Goal: Task Accomplishment & Management: Use online tool/utility

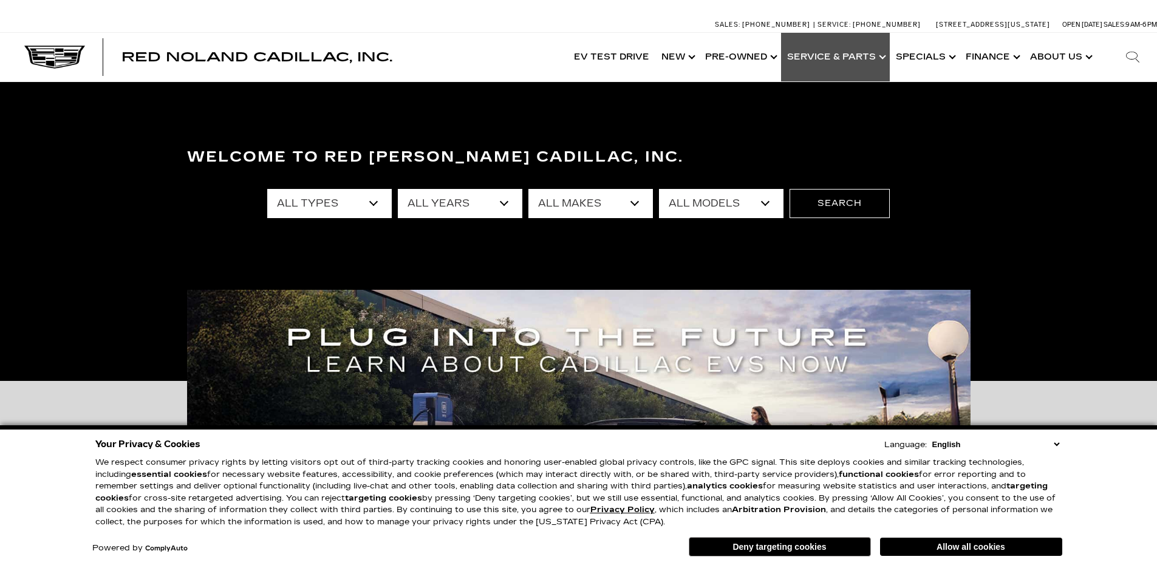
click at [876, 57] on link "Show Service & Parts" at bounding box center [835, 57] width 109 height 49
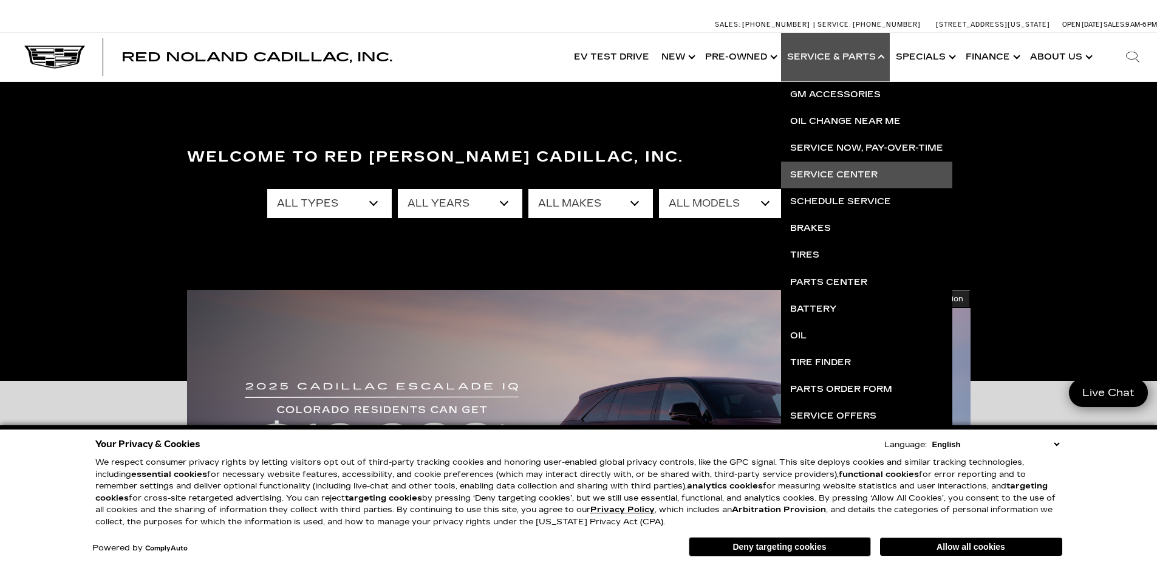
click at [849, 172] on link "Service Center" at bounding box center [866, 175] width 171 height 27
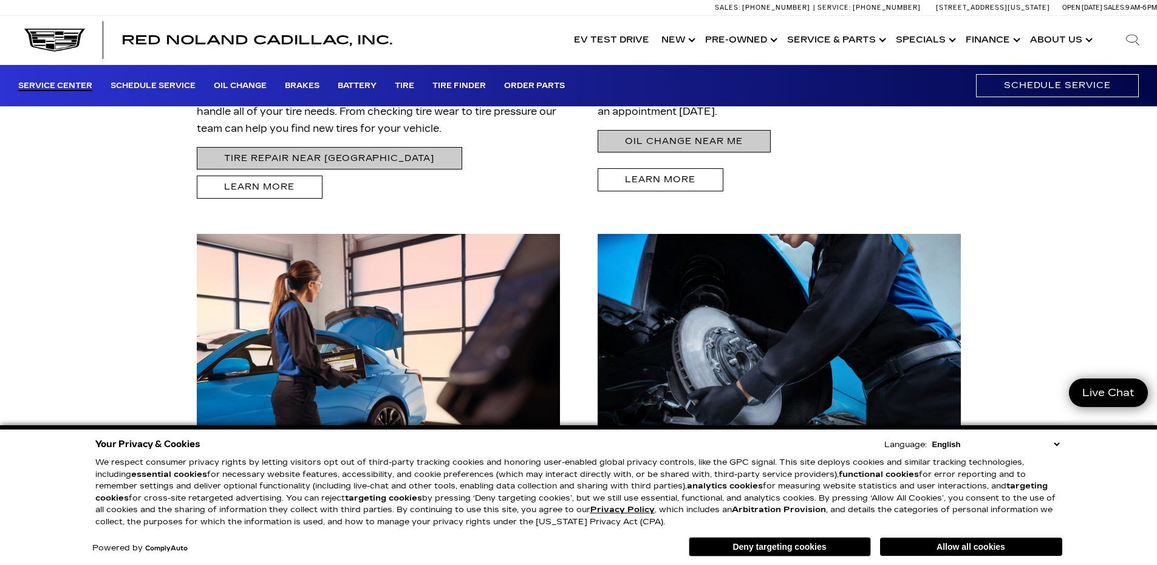
scroll to position [1640, 0]
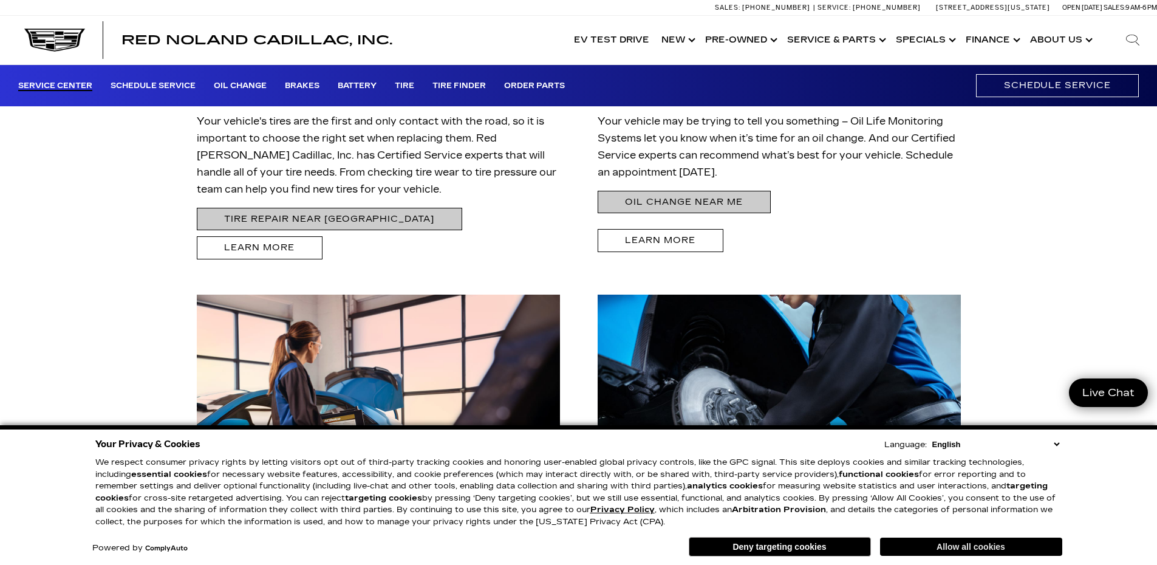
click at [955, 541] on button "Allow all cookies" at bounding box center [971, 547] width 182 height 18
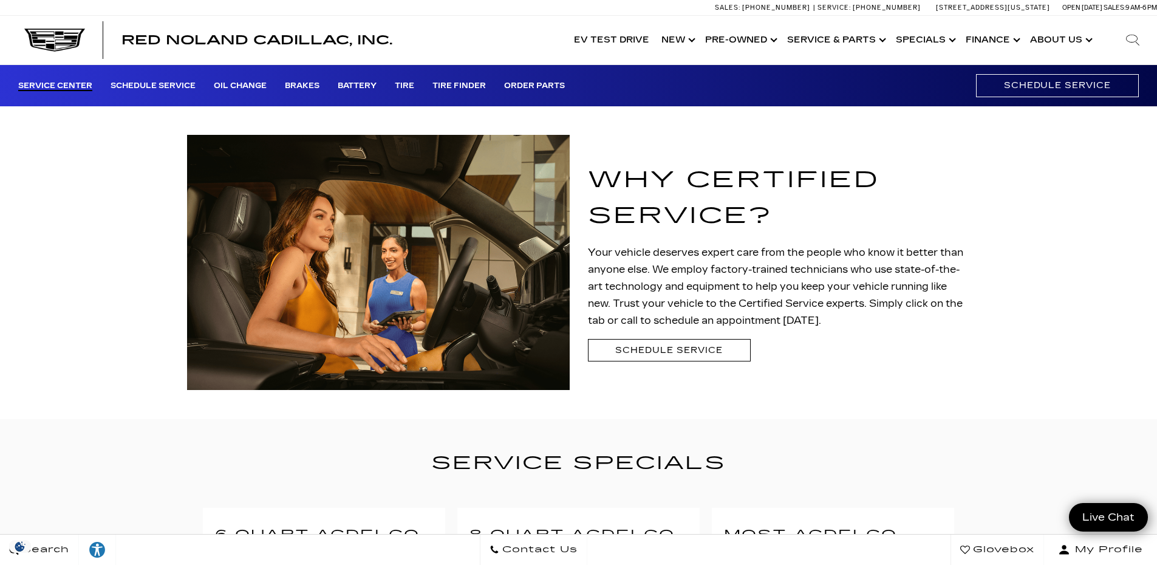
scroll to position [0, 0]
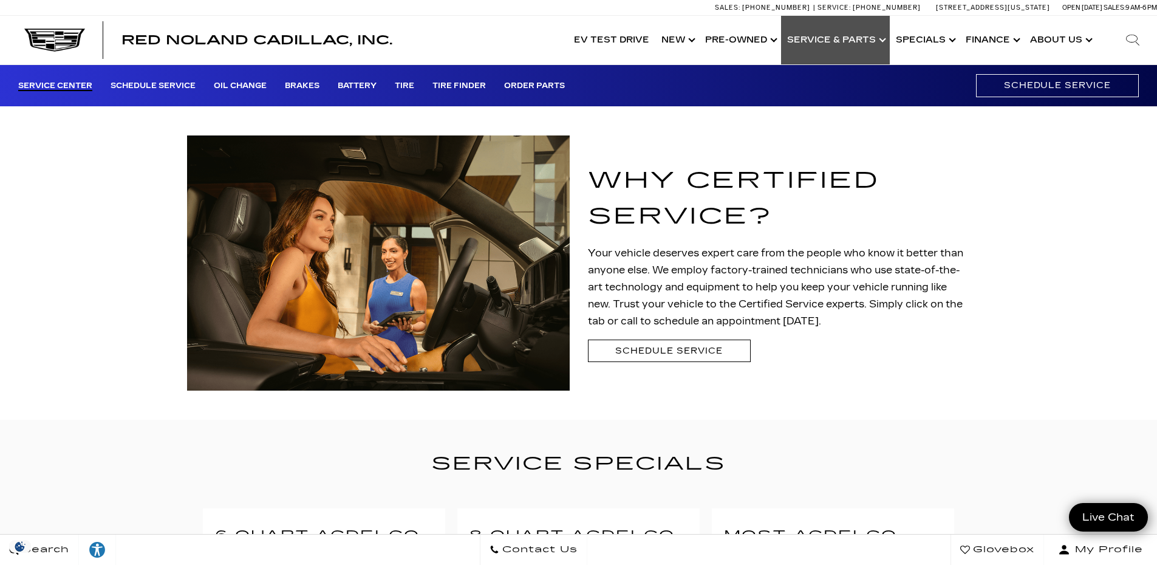
click at [886, 38] on link "Show Service & Parts" at bounding box center [835, 40] width 109 height 49
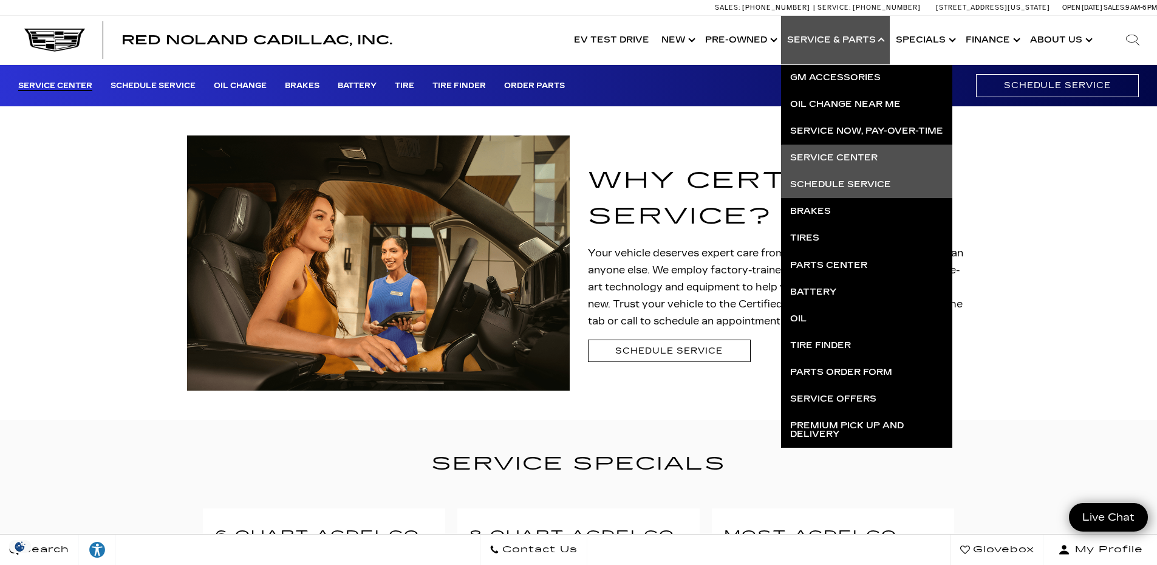
click at [856, 179] on link "Schedule Service" at bounding box center [866, 184] width 171 height 27
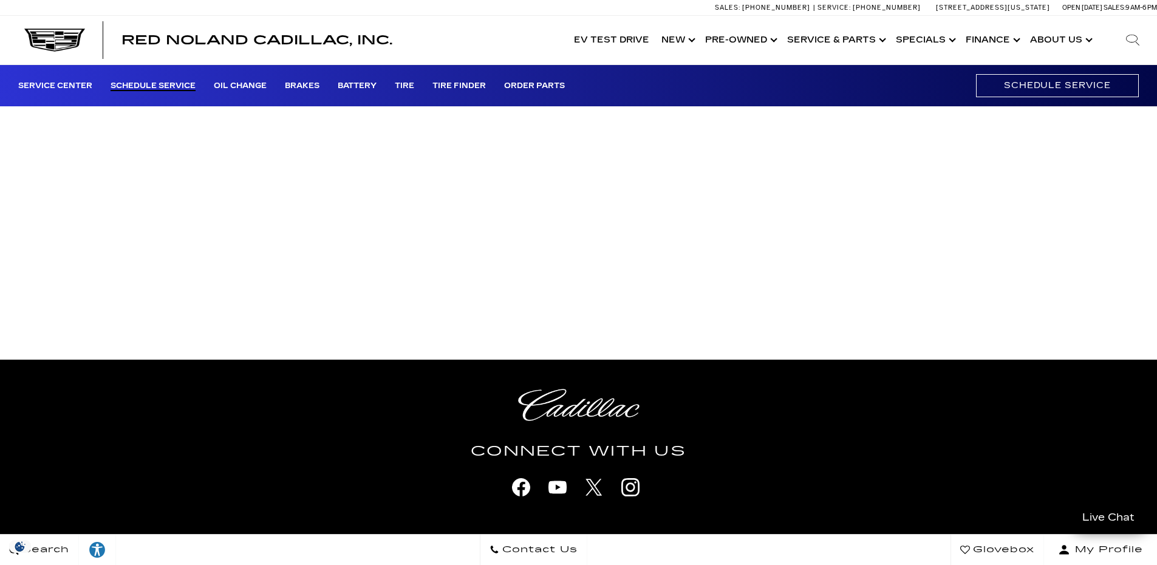
scroll to position [668, 0]
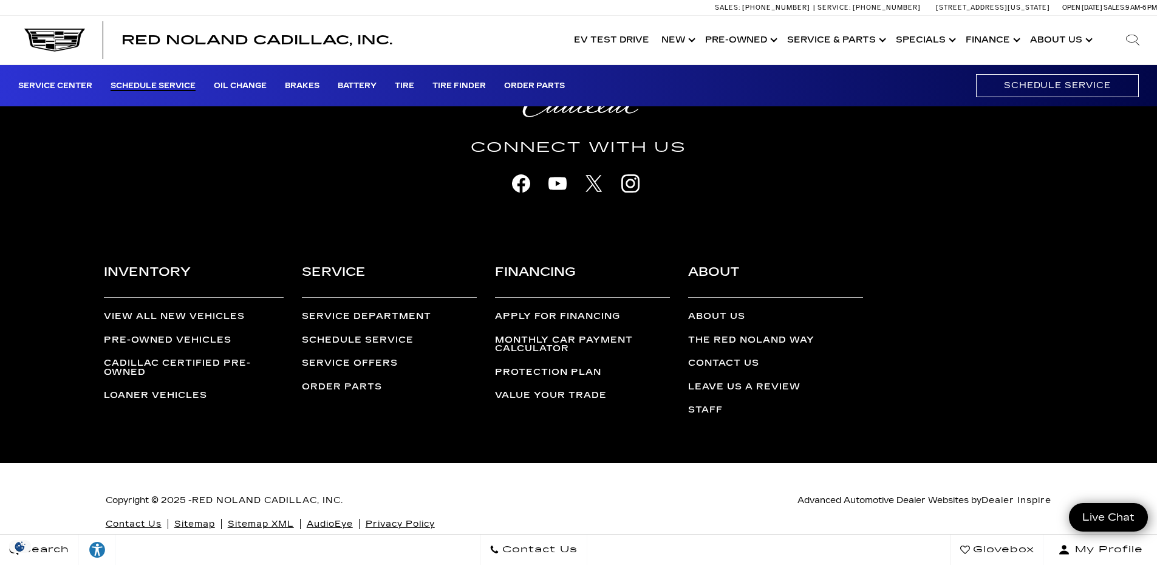
click at [365, 317] on link "Service Department" at bounding box center [366, 316] width 129 height 10
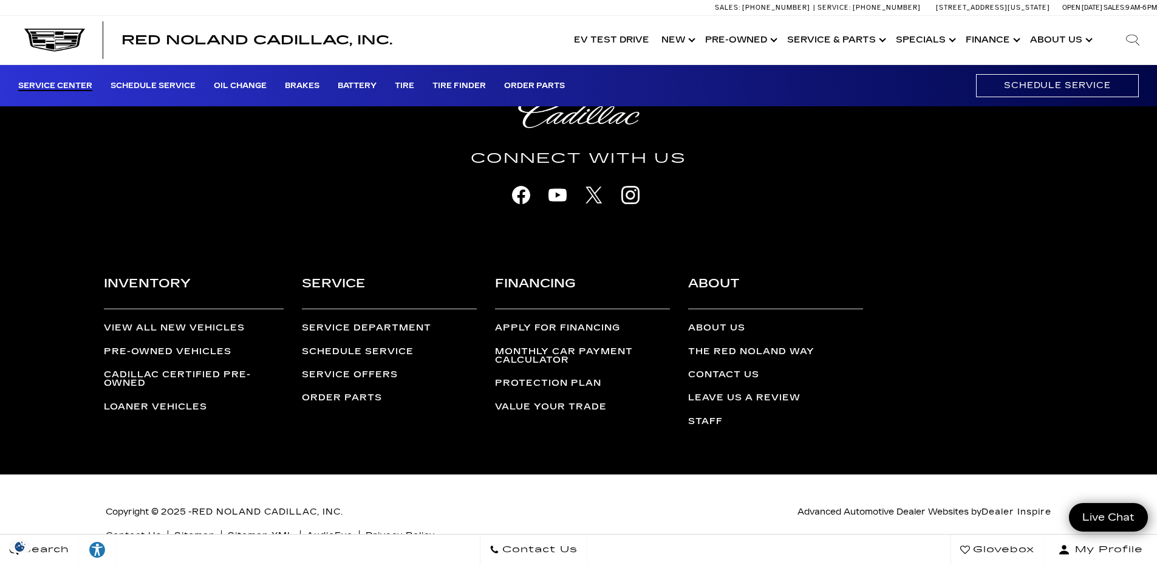
scroll to position [3270, 0]
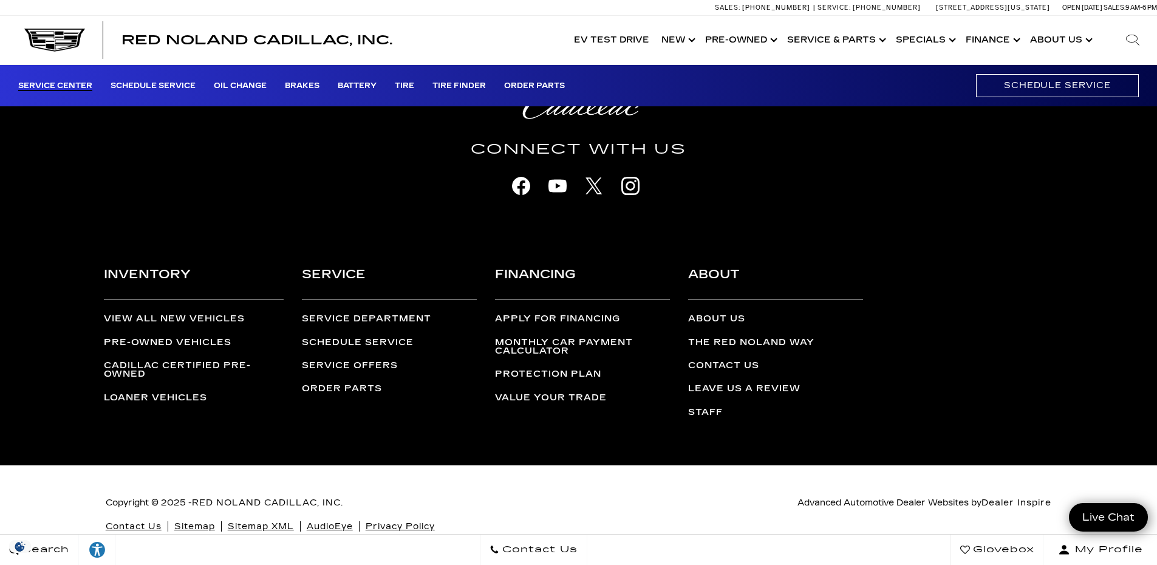
click at [711, 286] on div "About About Us The Red [PERSON_NAME] Way Contact Us Leave Us a Review Staff" at bounding box center [766, 347] width 193 height 177
click at [712, 313] on link "About Us" at bounding box center [716, 318] width 57 height 10
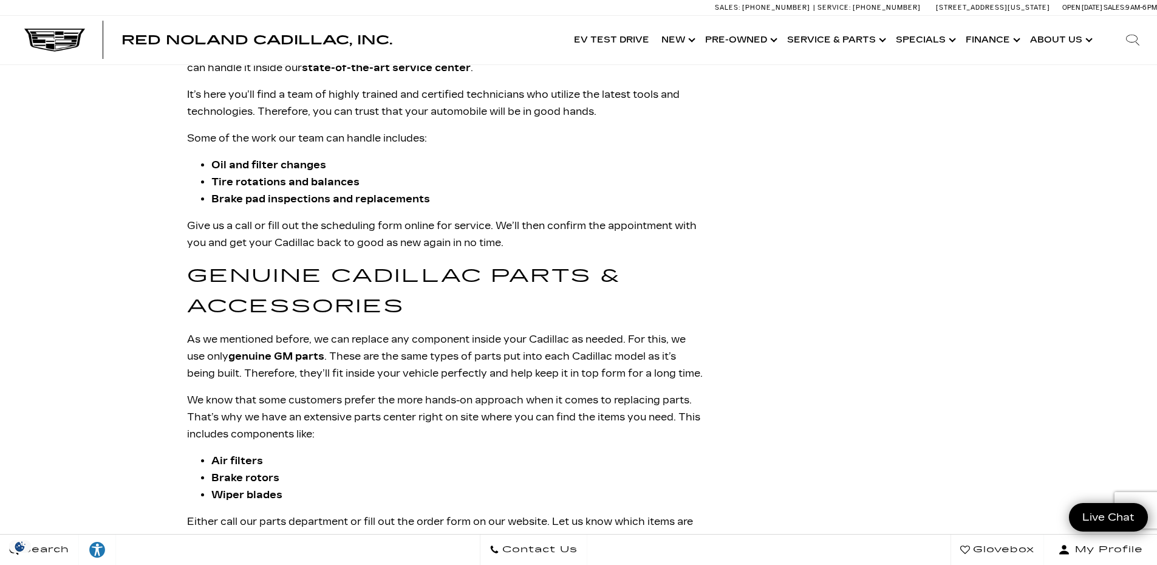
scroll to position [2004, 0]
